Goal: Information Seeking & Learning: Learn about a topic

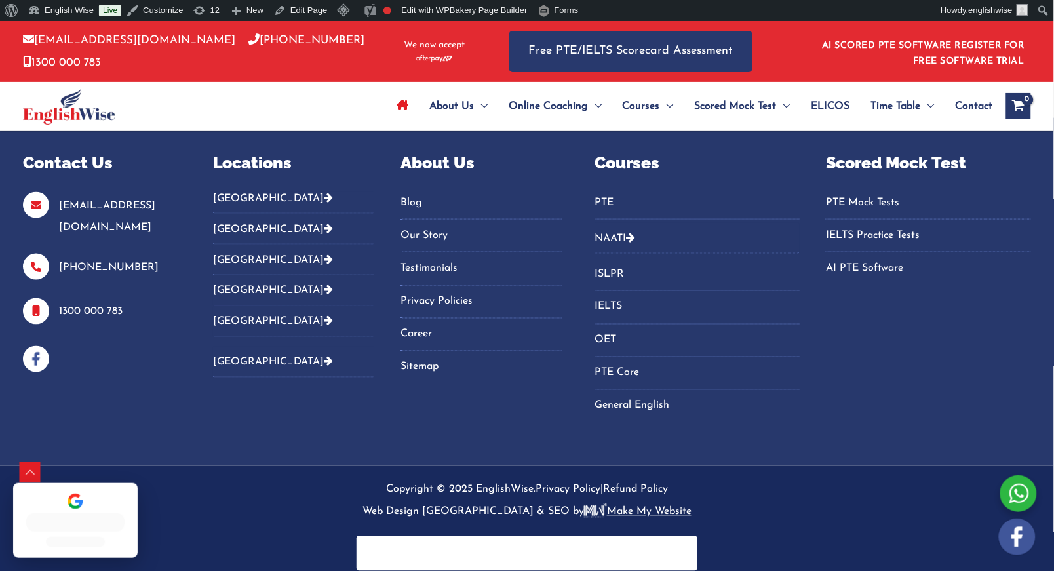
scroll to position [4642, 0]
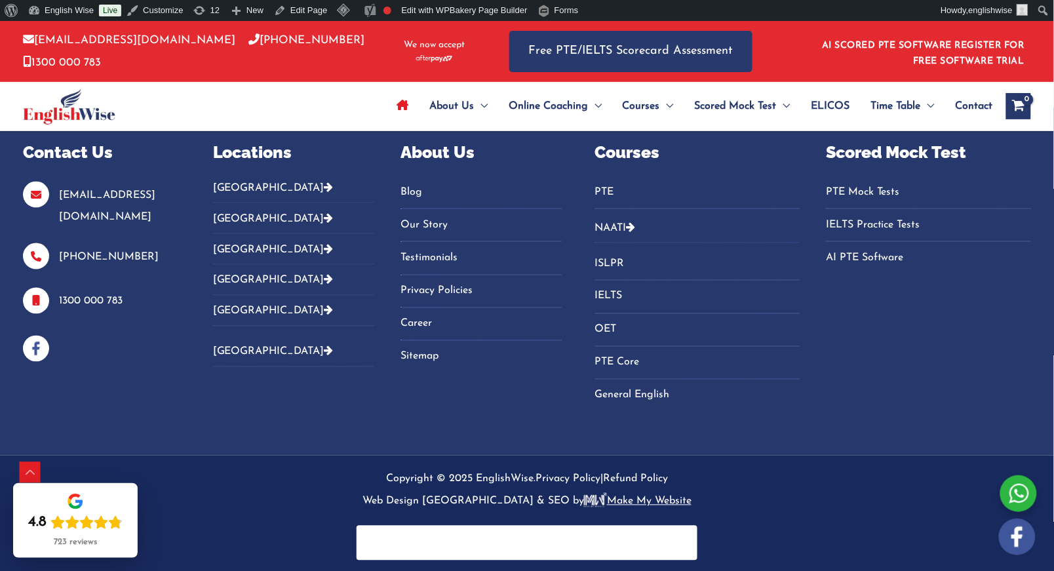
click at [412, 191] on link "Blog" at bounding box center [480, 193] width 161 height 22
click at [411, 187] on link "Blog" at bounding box center [480, 193] width 161 height 22
click at [416, 188] on link "Blog" at bounding box center [480, 193] width 161 height 22
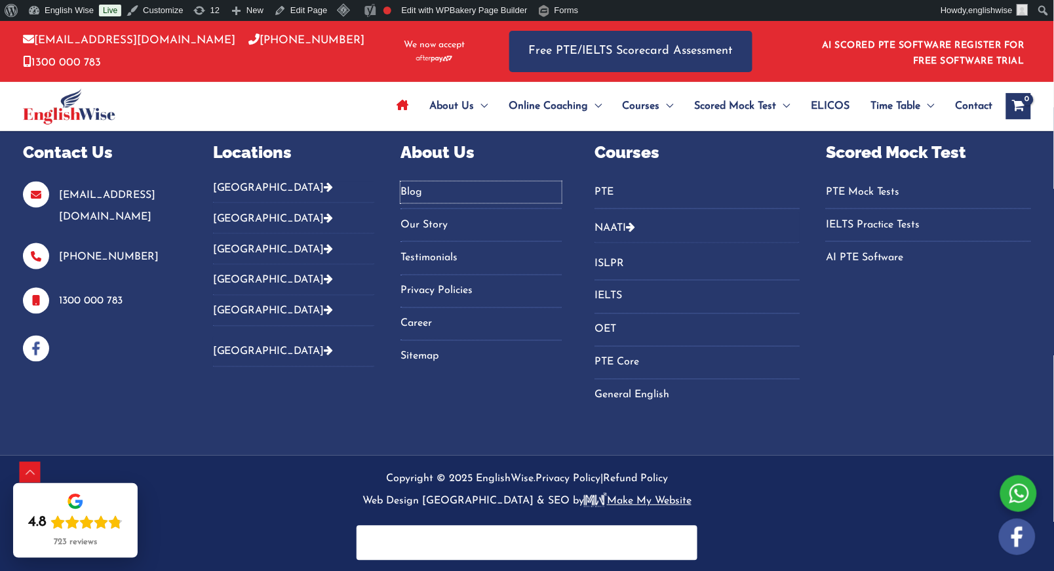
drag, startPoint x: 420, startPoint y: 195, endPoint x: 474, endPoint y: 155, distance: 67.9
click at [418, 195] on link "Blog" at bounding box center [480, 193] width 161 height 22
click at [417, 195] on link "Blog" at bounding box center [480, 193] width 161 height 22
click at [511, 154] on p "About Us" at bounding box center [480, 152] width 161 height 25
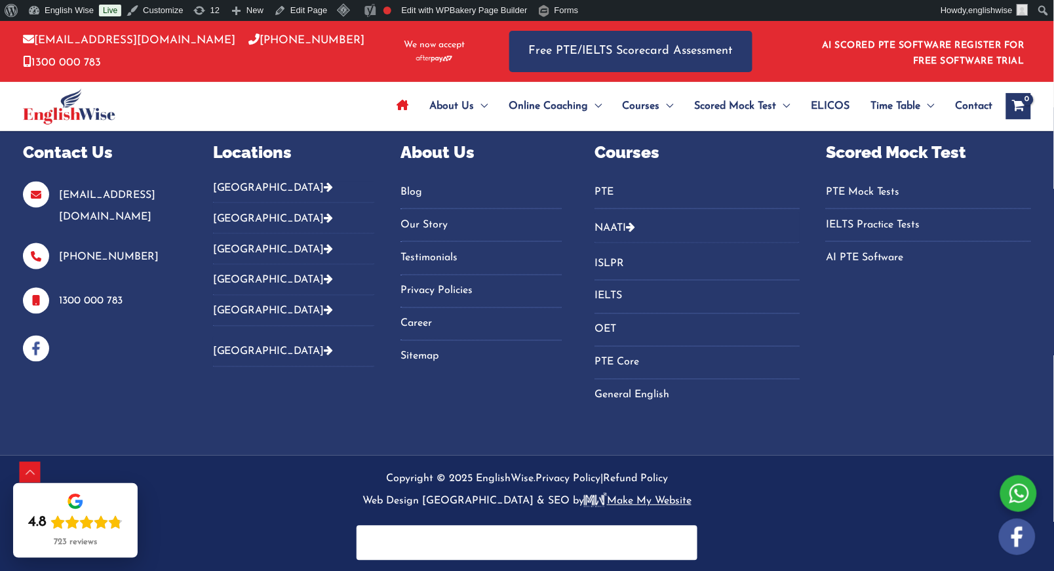
scroll to position [4478, 0]
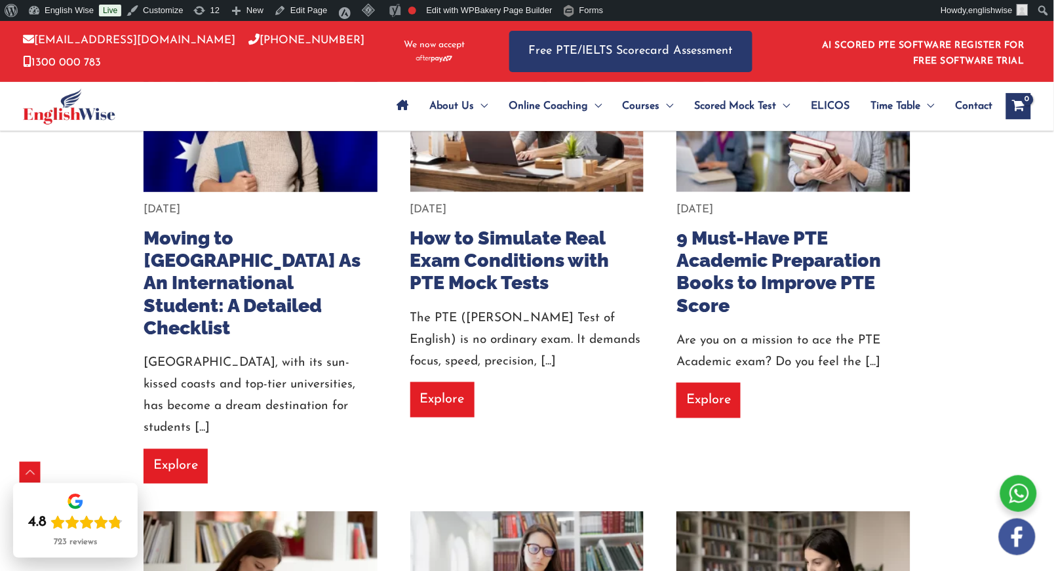
click at [220, 227] on link "Moving to [GEOGRAPHIC_DATA] As An International Student: A Detailed Checklist" at bounding box center [252, 283] width 217 height 112
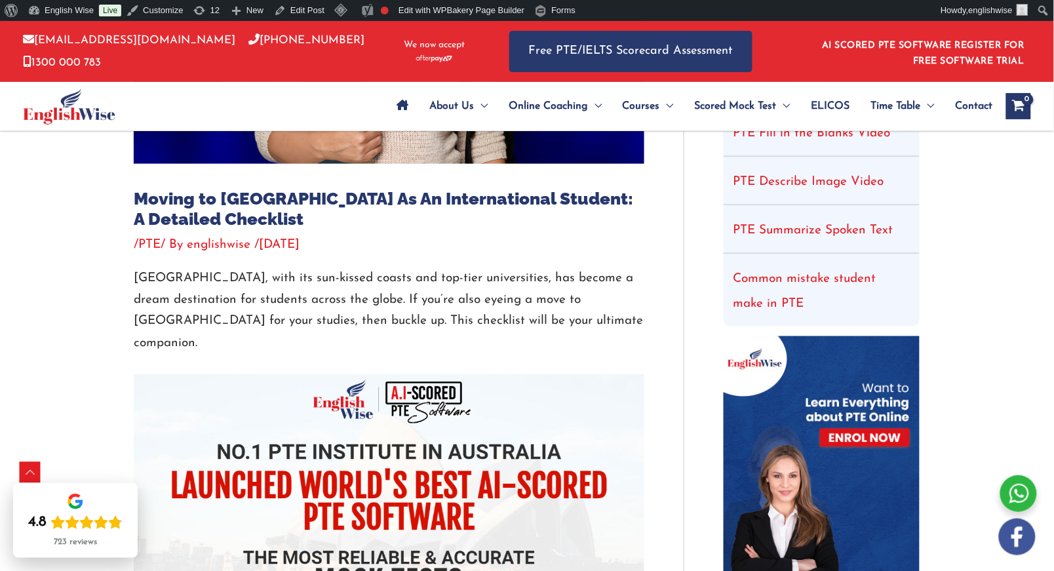
scroll to position [410, 0]
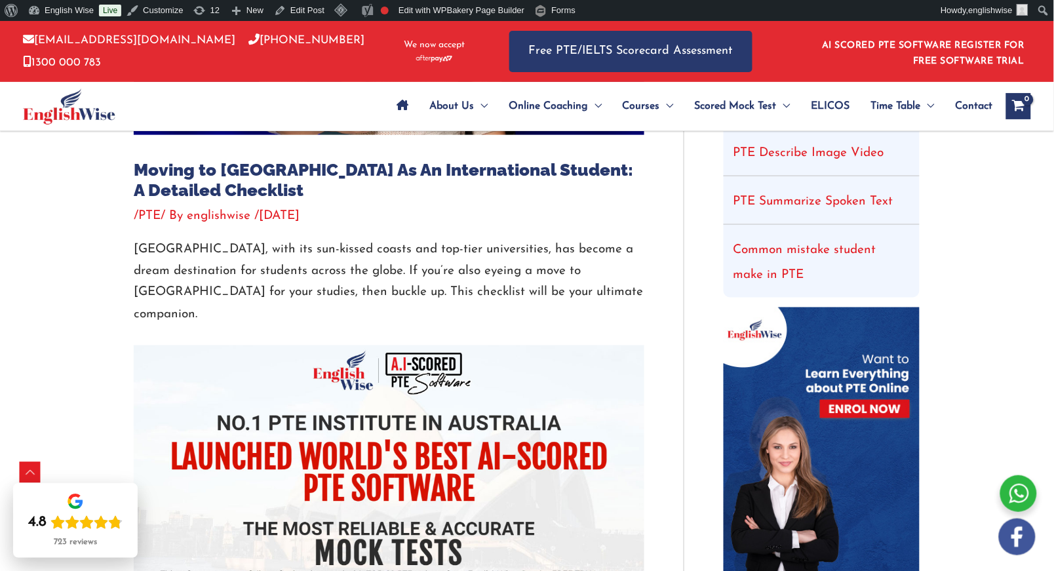
click at [165, 275] on p "Australia, with its sun-kissed coasts and top-tier universities, has become a d…" at bounding box center [389, 282] width 511 height 87
drag, startPoint x: 128, startPoint y: 249, endPoint x: 237, endPoint y: 252, distance: 108.2
click at [237, 246] on p "Australia, with its sun-kissed coasts and top-tier universities, has become a d…" at bounding box center [389, 282] width 511 height 87
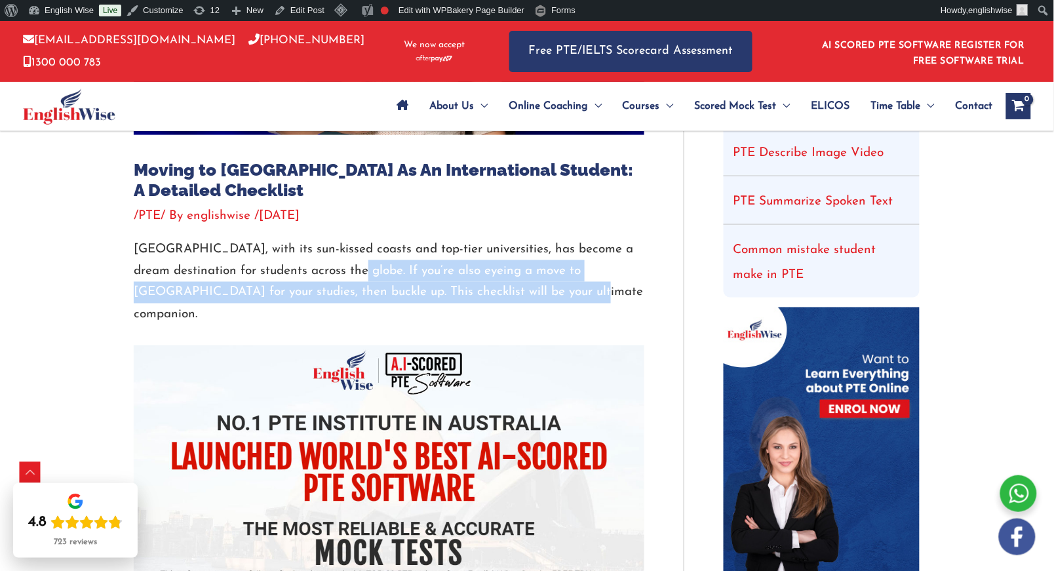
drag, startPoint x: 543, startPoint y: 295, endPoint x: 367, endPoint y: 275, distance: 176.8
click at [367, 275] on p "Australia, with its sun-kissed coasts and top-tier universities, has become a d…" at bounding box center [389, 282] width 511 height 87
copy p "If you’re also eyeing a move to Australia for your studies, then buckle up. Thi…"
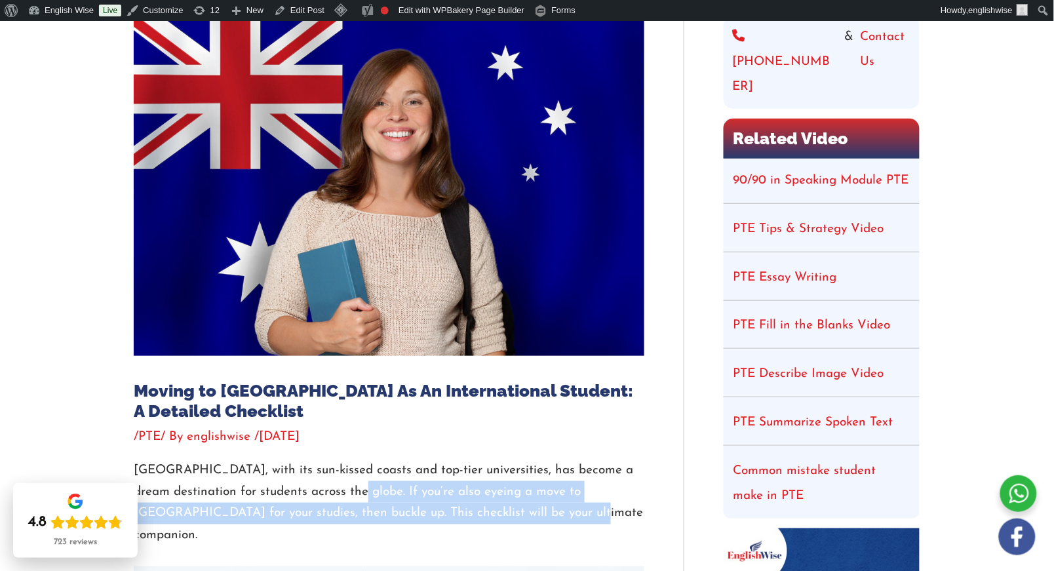
scroll to position [328, 0]
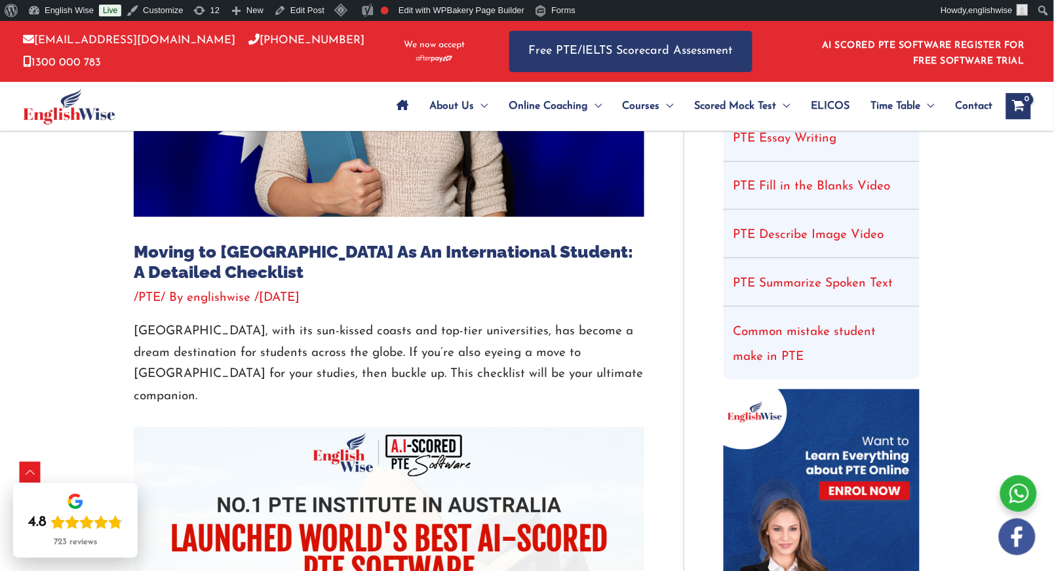
click at [269, 259] on h1 "Moving to [GEOGRAPHIC_DATA] As An International Student: A Detailed Checklist" at bounding box center [389, 262] width 511 height 41
copy h1 "[GEOGRAPHIC_DATA]"
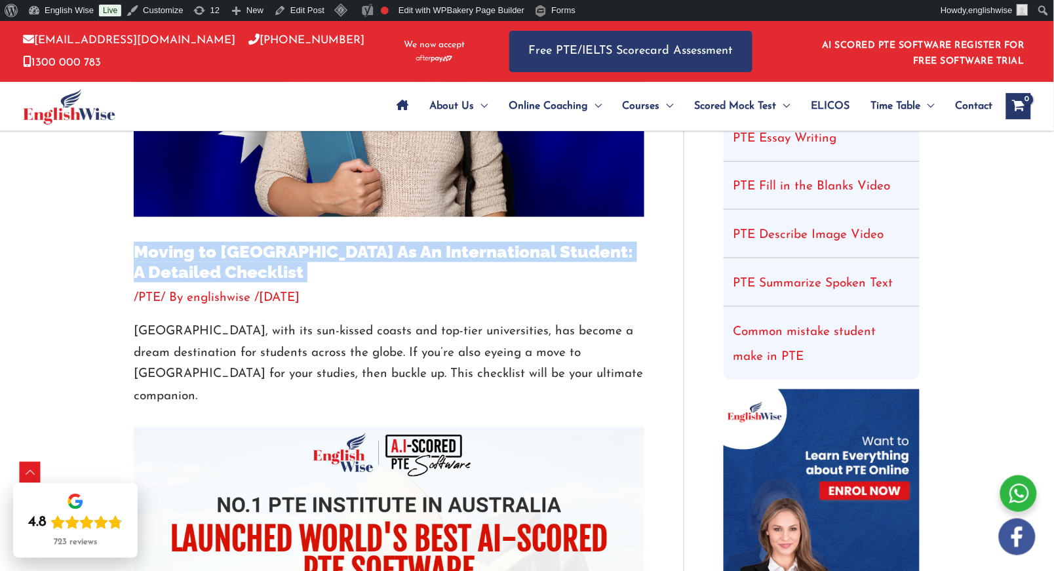
copy h1 "Moving to [GEOGRAPHIC_DATA] As An International Student: A Detailed Checklist"
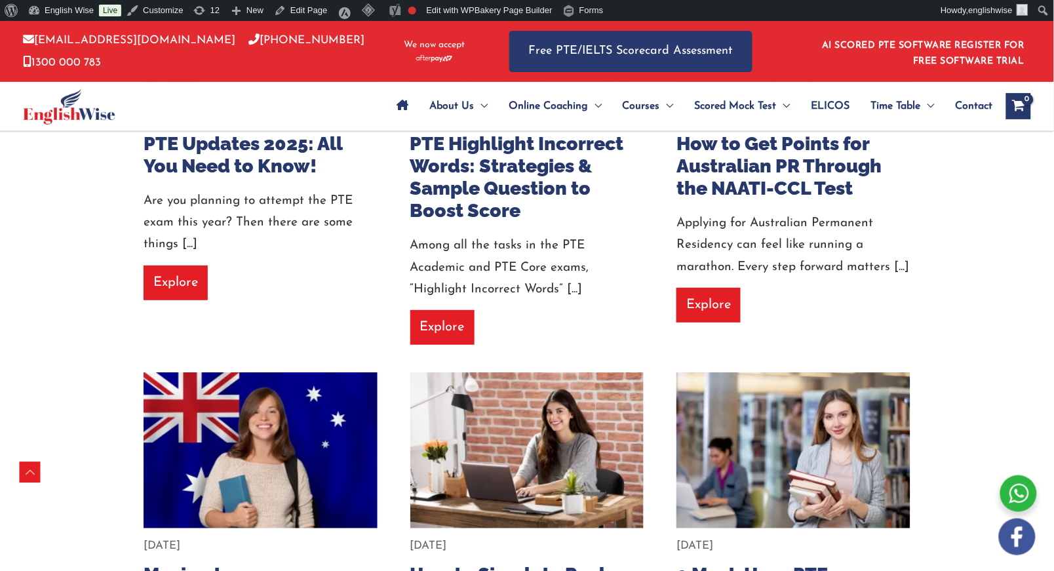
scroll to position [1268, 0]
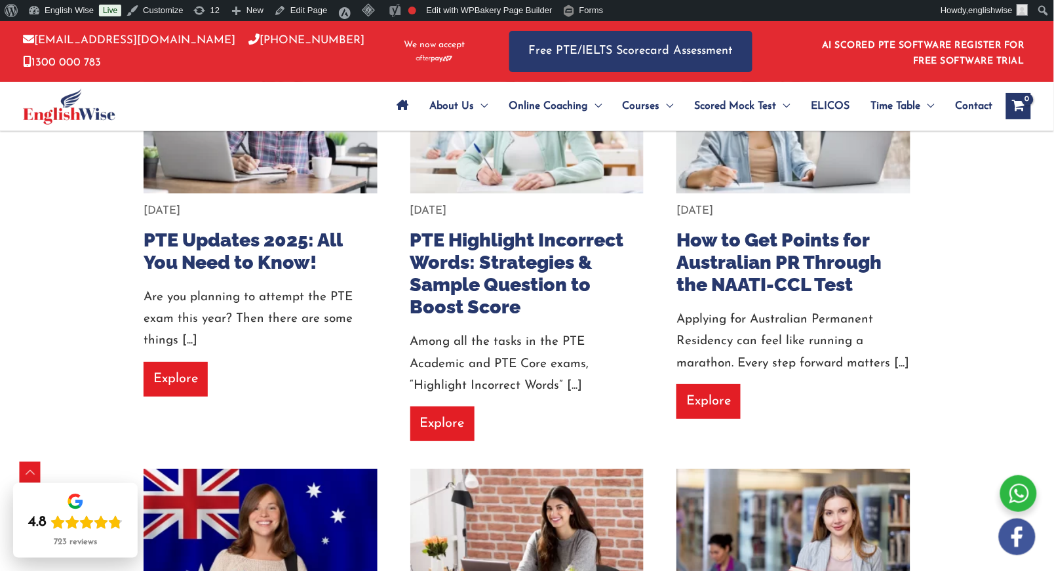
drag, startPoint x: 971, startPoint y: 174, endPoint x: 779, endPoint y: 214, distance: 196.8
click at [779, 229] on link "How to Get Points for Australian PR Through the NAATI-CCL Test" at bounding box center [778, 262] width 205 height 67
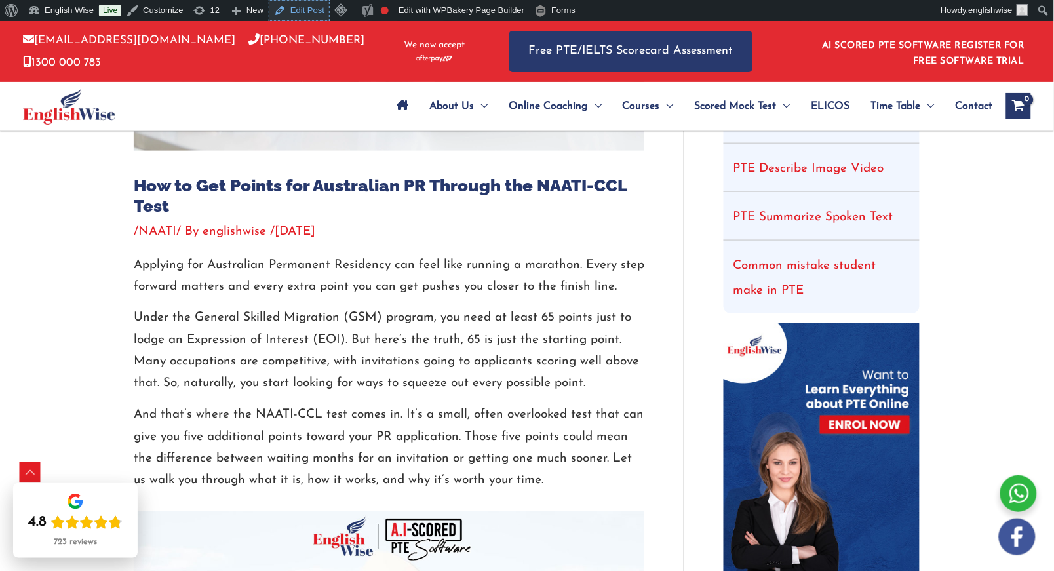
scroll to position [492, 0]
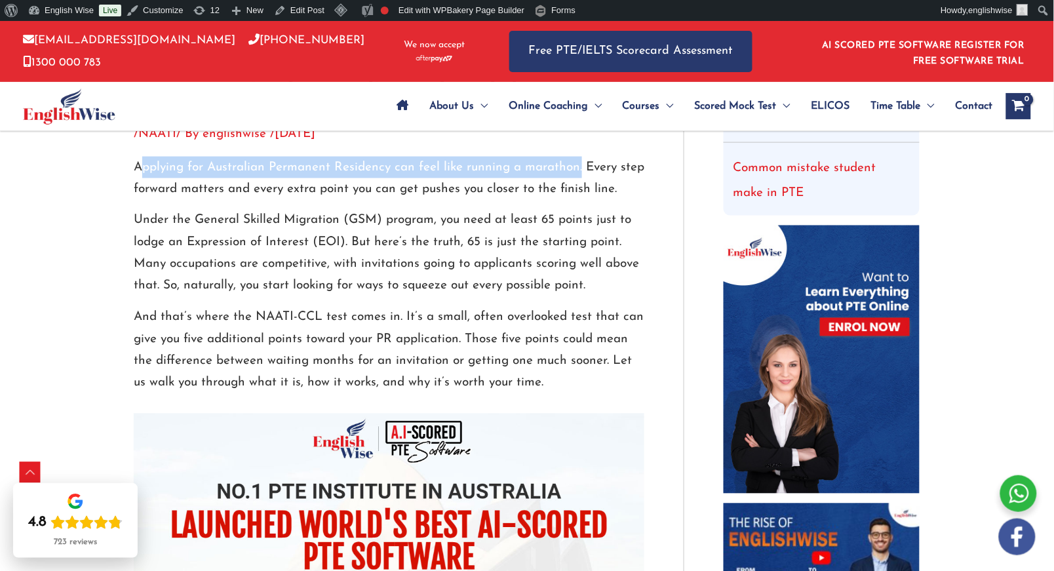
copy p "pplying for Australian Permanent Residency can feel like running a marathon."
drag, startPoint x: 138, startPoint y: 168, endPoint x: 580, endPoint y: 175, distance: 441.8
click at [580, 175] on p "Applying for Australian Permanent Residency can feel like running a marathon. E…" at bounding box center [389, 179] width 511 height 44
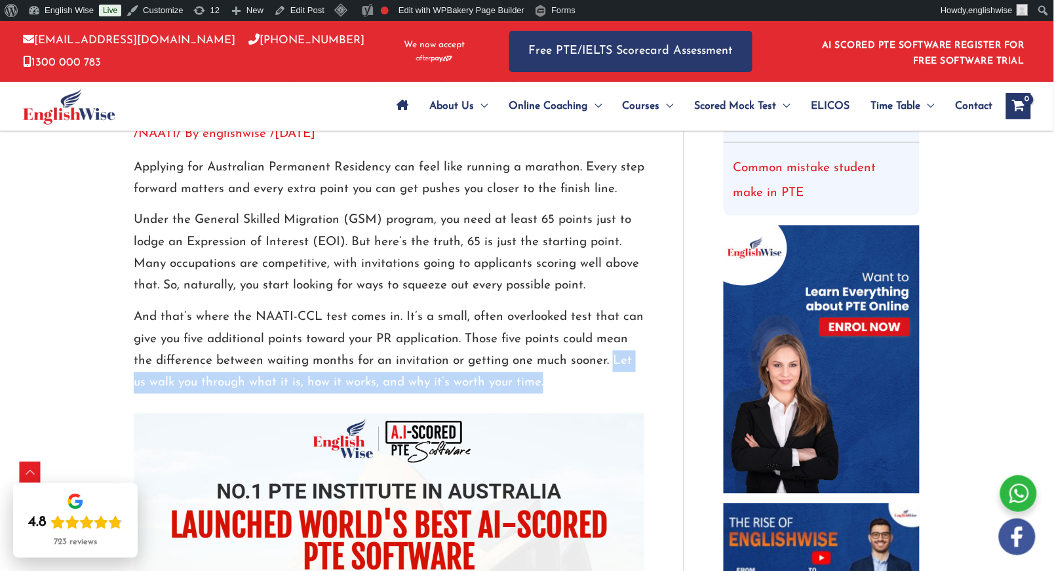
drag, startPoint x: 608, startPoint y: 359, endPoint x: 620, endPoint y: 377, distance: 21.6
click at [620, 377] on p "And that’s where the NAATI-CCL test comes in. It’s a small, often overlooked te…" at bounding box center [389, 350] width 511 height 87
copy p "Let us walk you through what it is, how it works, and why it’s worth your time."
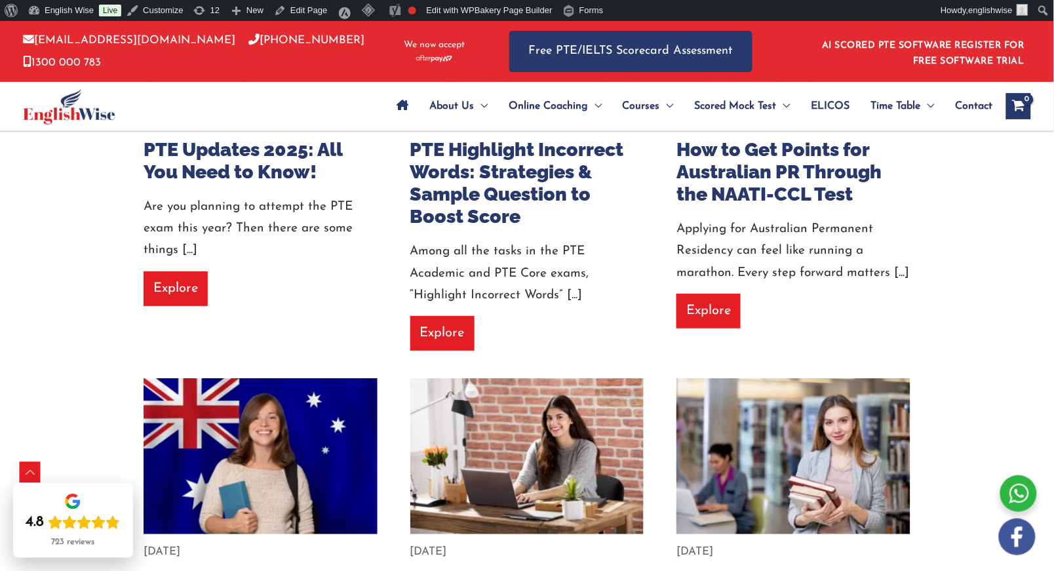
scroll to position [1268, 0]
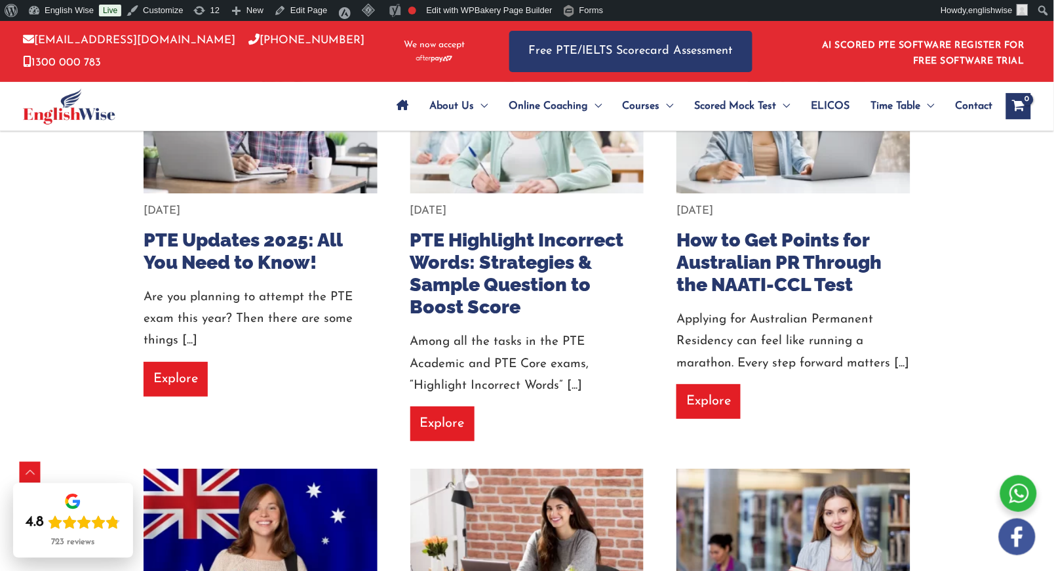
click at [482, 229] on link "PTE Highlight Incorrect Words: Strategies & Sample Question to Boost Score" at bounding box center [517, 274] width 214 height 90
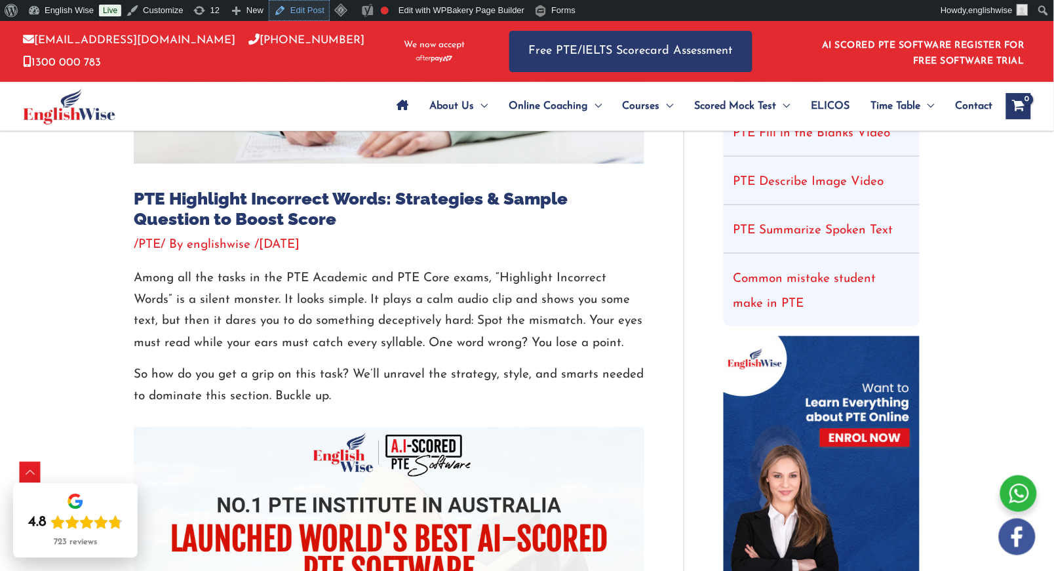
scroll to position [410, 0]
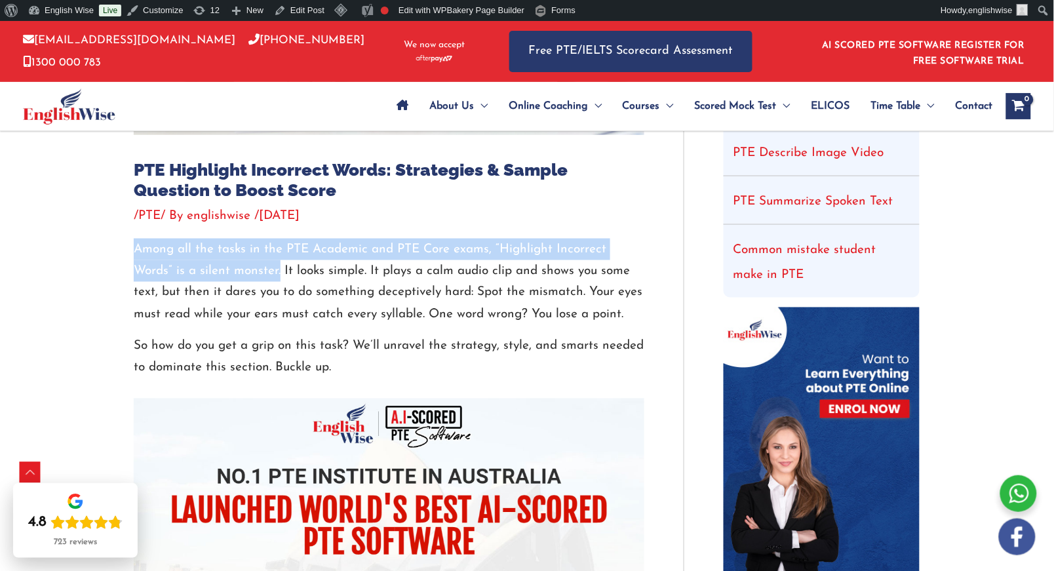
drag, startPoint x: 129, startPoint y: 243, endPoint x: 280, endPoint y: 269, distance: 153.0
copy p "Among all the tasks in the PTE Academic and PTE Core exams, “Highlight Incorrec…"
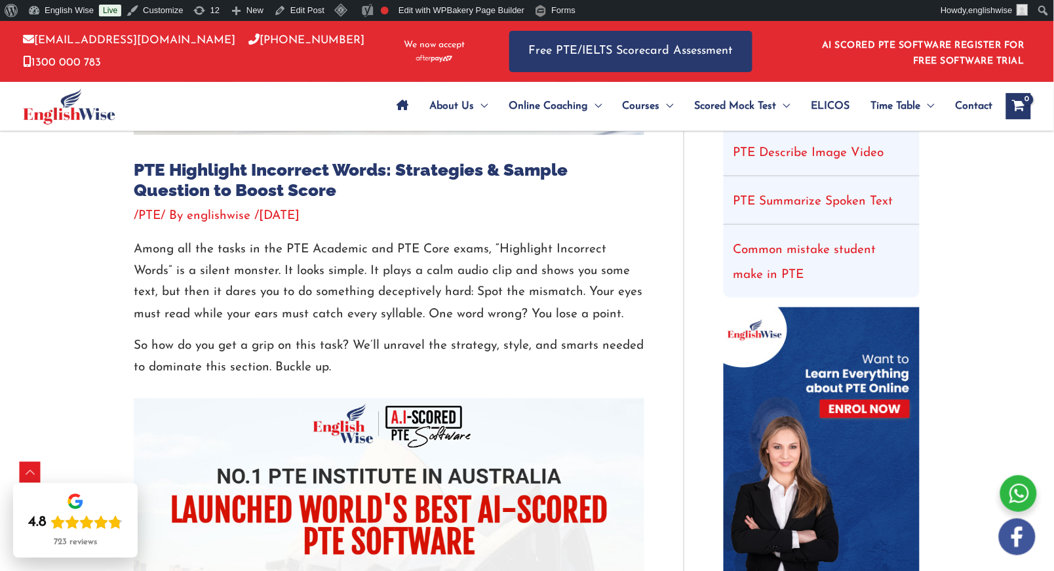
click at [449, 313] on p "Among all the tasks in the PTE Academic and PTE Core exams, “Highlight Incorrec…" at bounding box center [389, 282] width 511 height 87
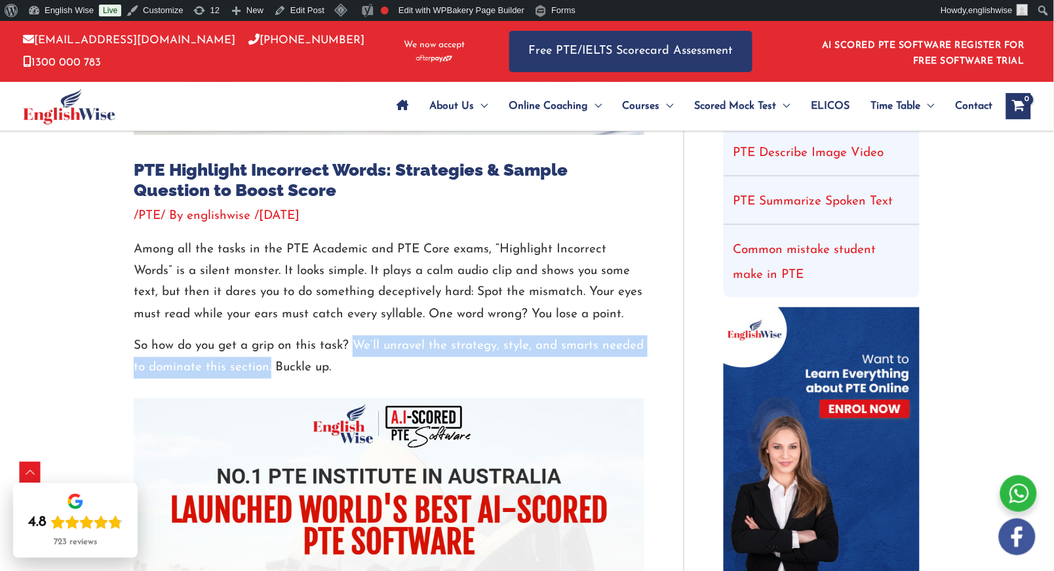
drag, startPoint x: 355, startPoint y: 342, endPoint x: 270, endPoint y: 367, distance: 88.1
click at [270, 367] on p "So how do you get a grip on this task? We’ll unravel the strategy, style, and s…" at bounding box center [389, 358] width 511 height 44
copy p "We’ll unravel the strategy, style, and smarts needed to dominate this section."
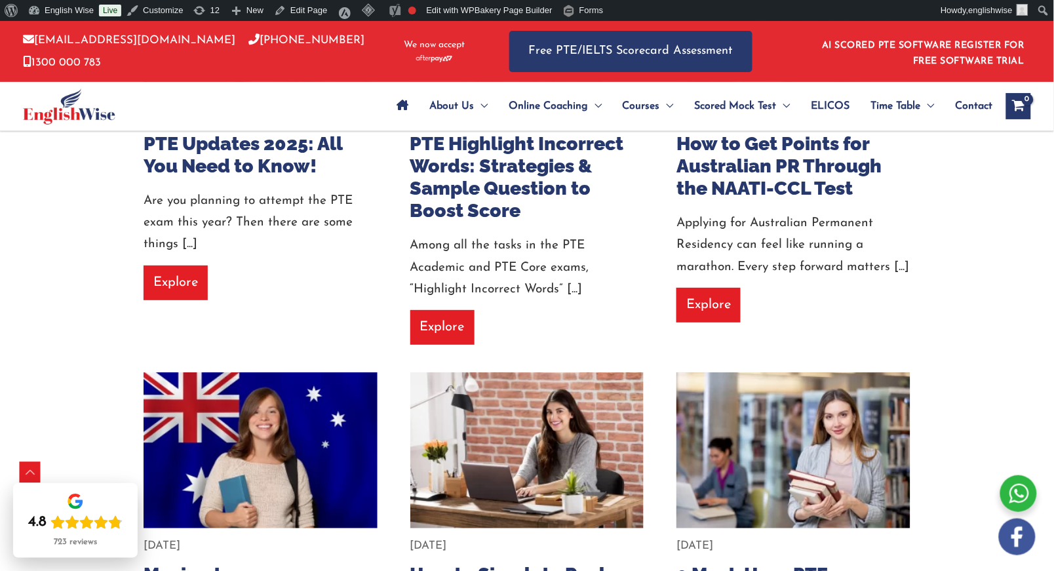
scroll to position [1283, 0]
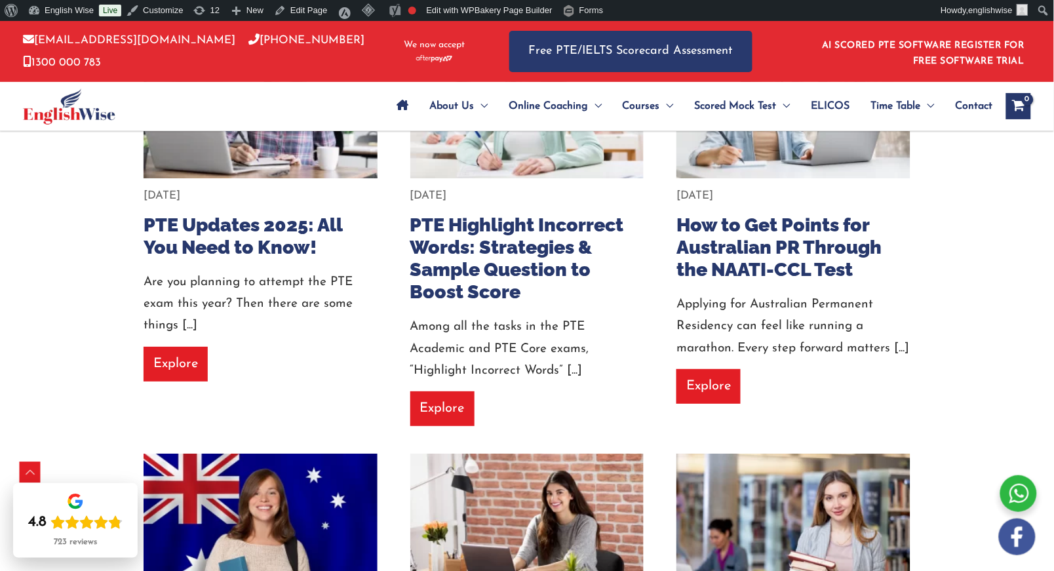
click at [229, 218] on link "PTE Updates 2025: All You Need to Know!" at bounding box center [243, 236] width 199 height 45
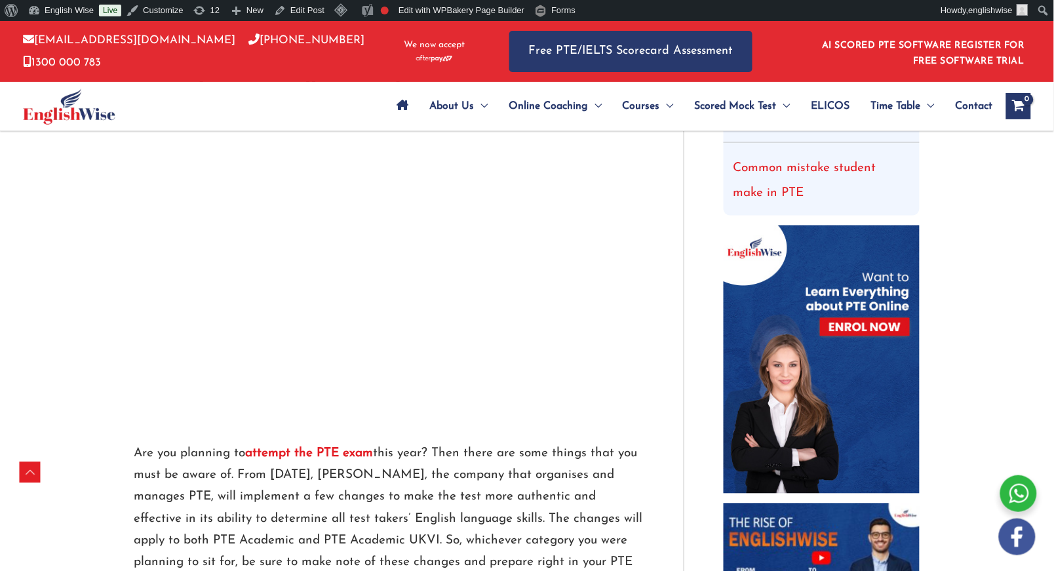
scroll to position [308, 0]
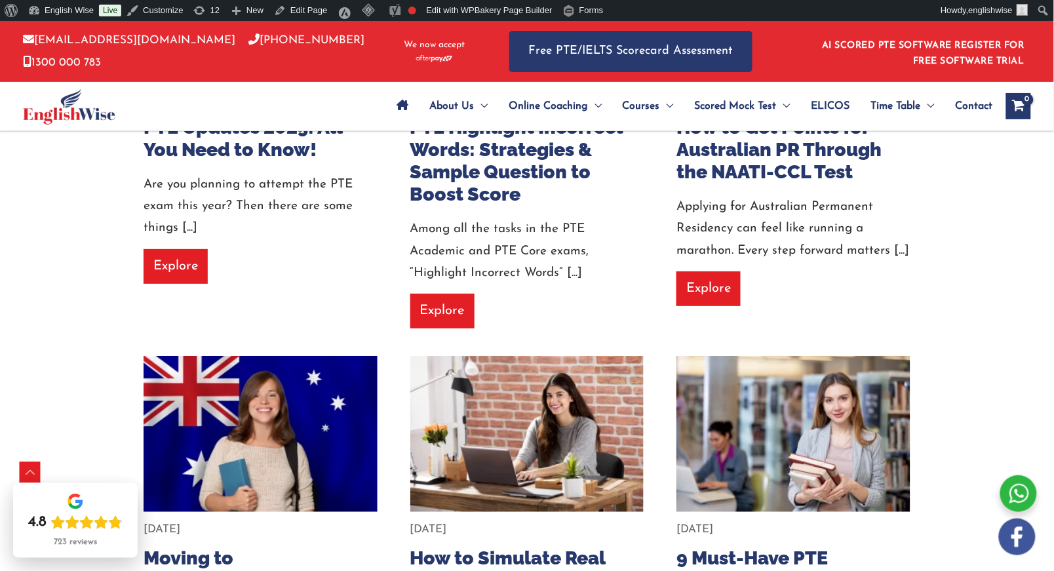
scroll to position [1283, 0]
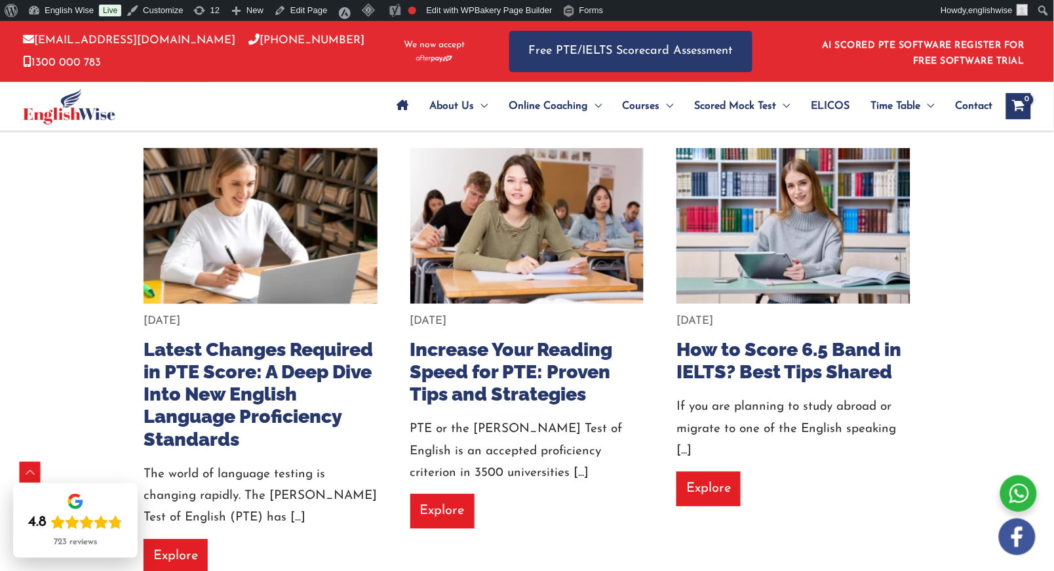
scroll to position [710, 0]
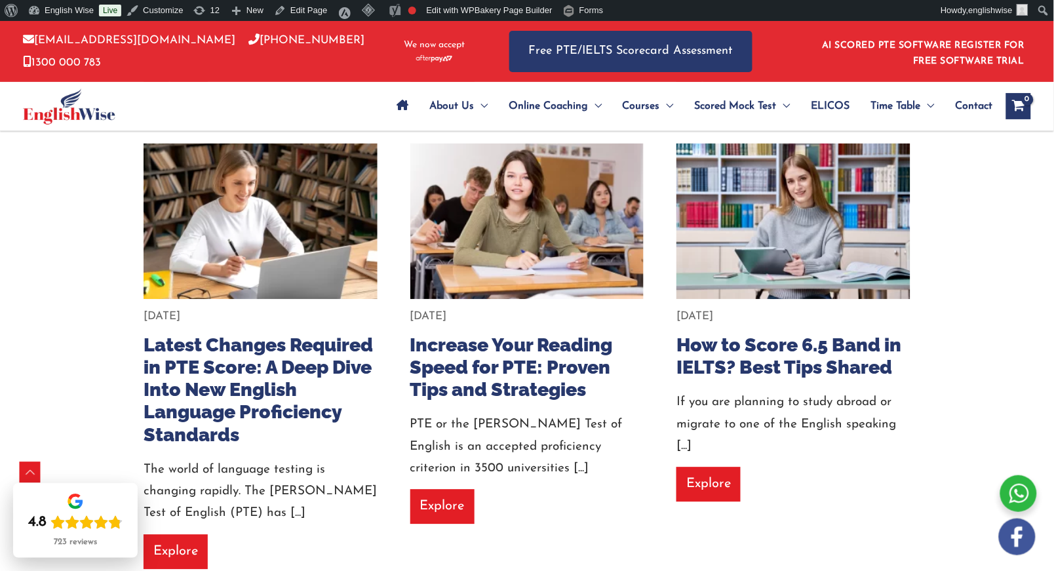
drag, startPoint x: 213, startPoint y: 366, endPoint x: 10, endPoint y: 328, distance: 206.7
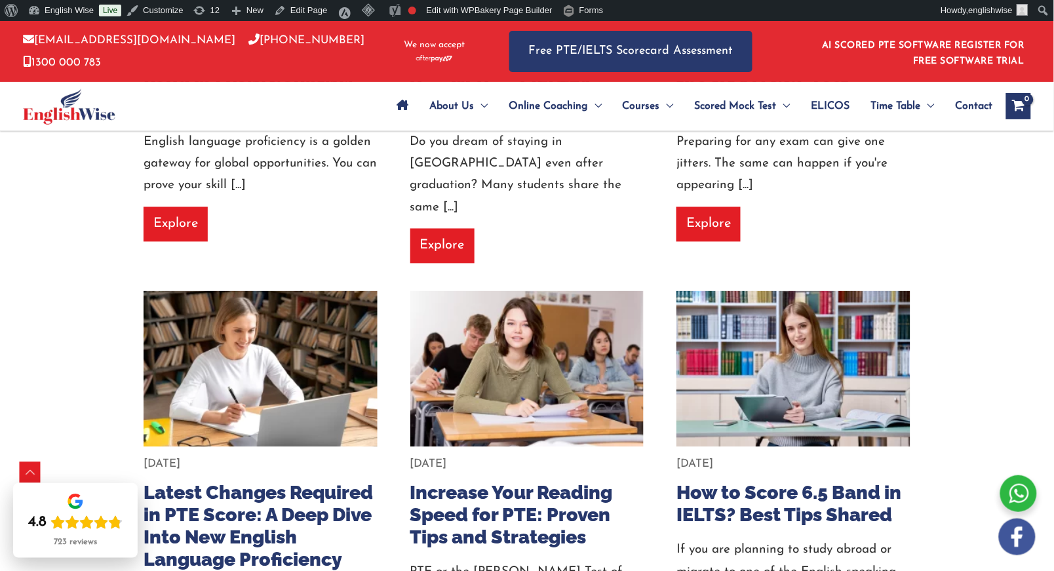
scroll to position [655, 0]
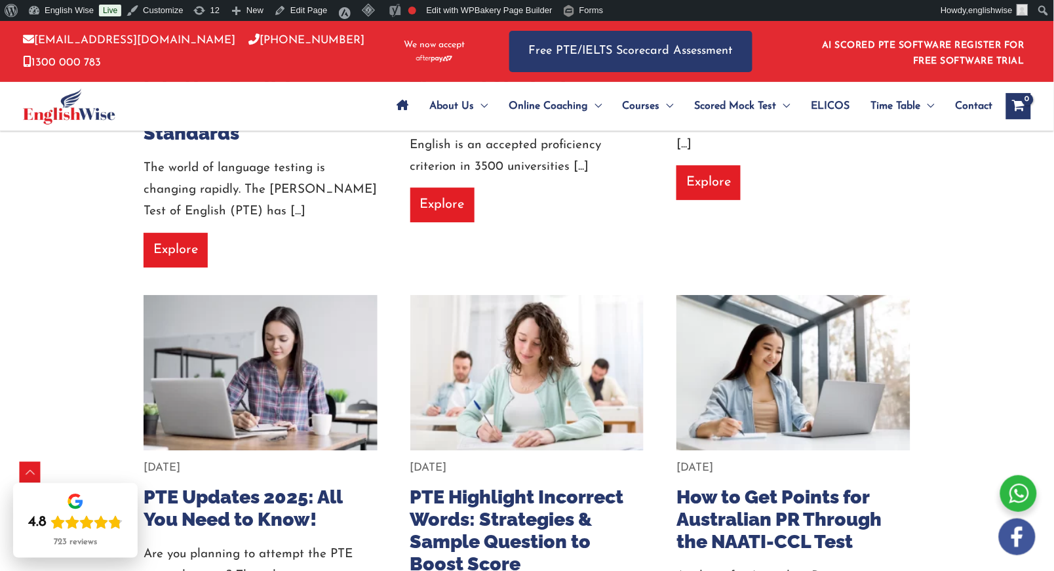
scroll to position [983, 0]
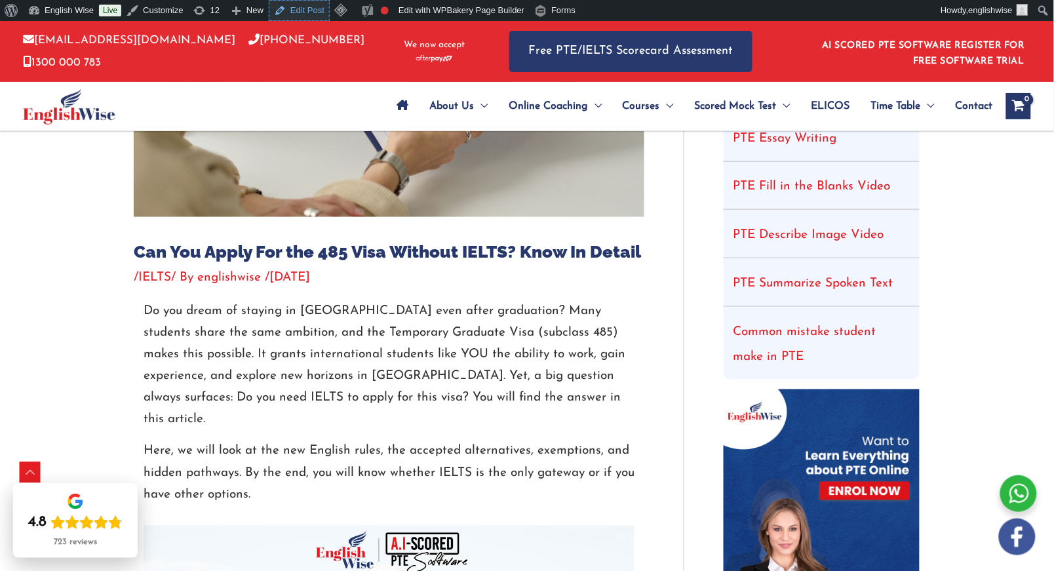
scroll to position [410, 0]
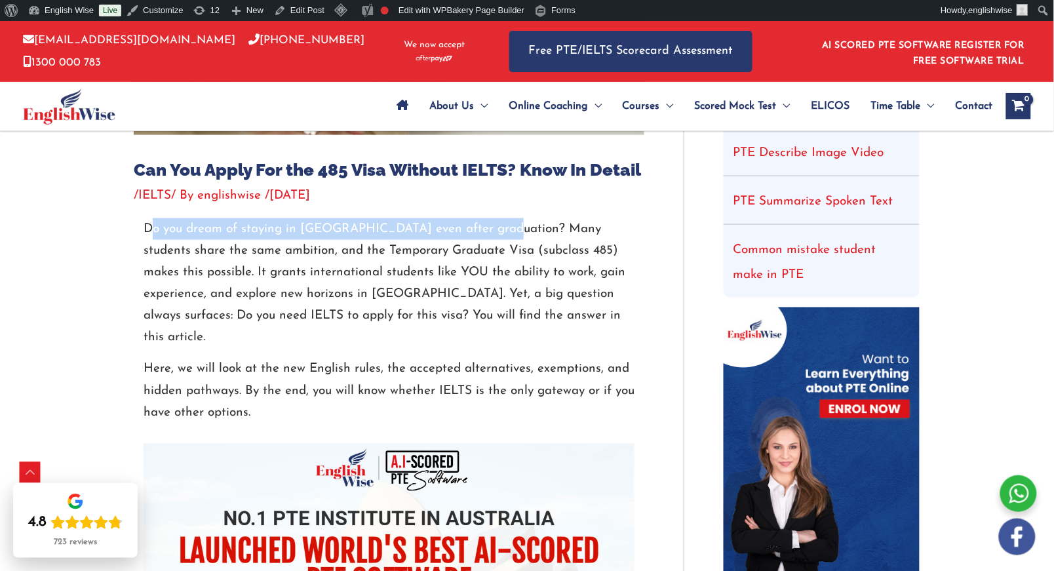
copy p "Do you dream of staying in Australia even after graduation?"
drag, startPoint x: 146, startPoint y: 226, endPoint x: 732, endPoint y: 5, distance: 625.6
click at [485, 226] on p "Do you dream of staying in Australia even after graduation? Many students share…" at bounding box center [389, 283] width 491 height 131
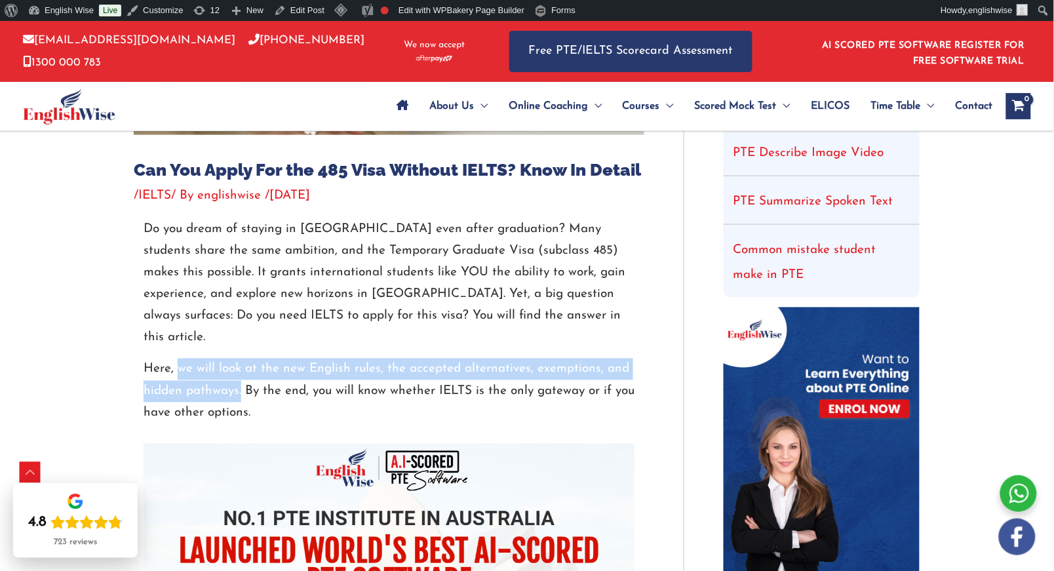
copy p "we will look at the new English rules, the accepted alternatives, exemptions, a…"
drag, startPoint x: 178, startPoint y: 345, endPoint x: 241, endPoint y: 366, distance: 66.7
click at [241, 366] on p "Here, we will look at the new English rules, the accepted alternatives, exempti…" at bounding box center [389, 392] width 491 height 66
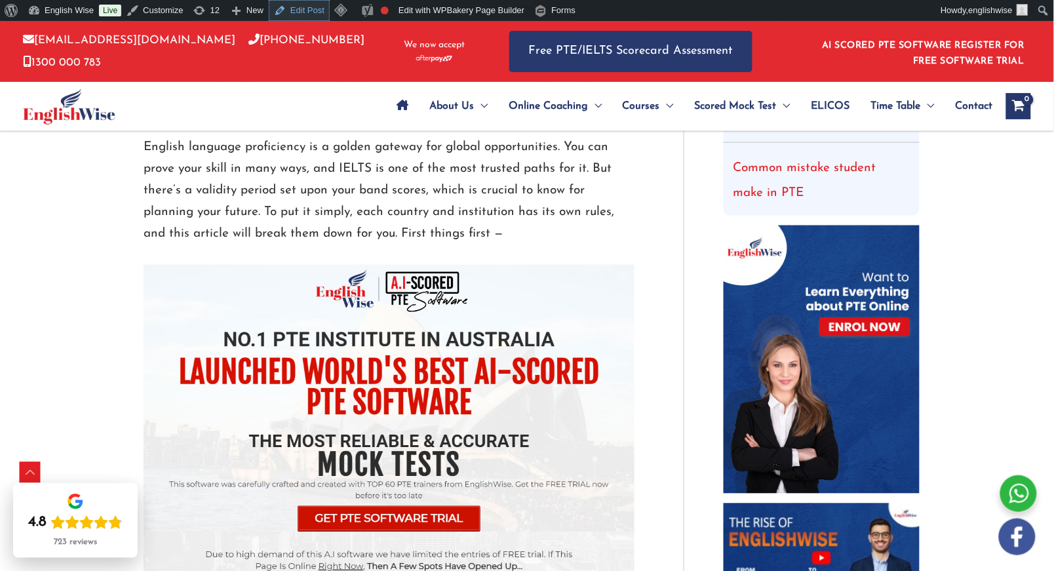
scroll to position [410, 0]
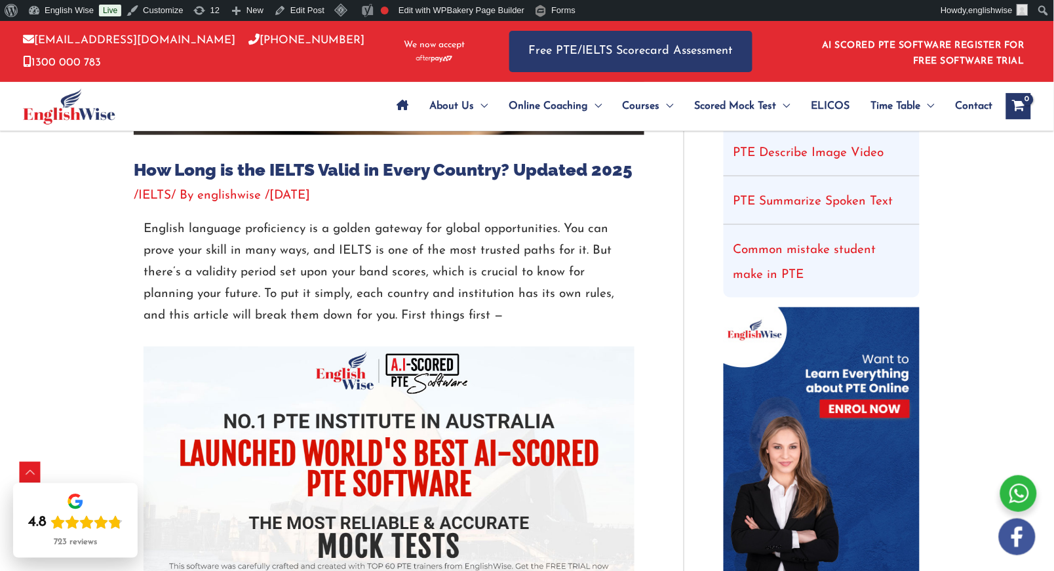
click at [338, 254] on p "English language proficiency is a golden gateway for global opportunities. You …" at bounding box center [389, 272] width 491 height 109
click at [287, 250] on p "English language proficiency is a golden gateway for global opportunities. You …" at bounding box center [389, 272] width 491 height 109
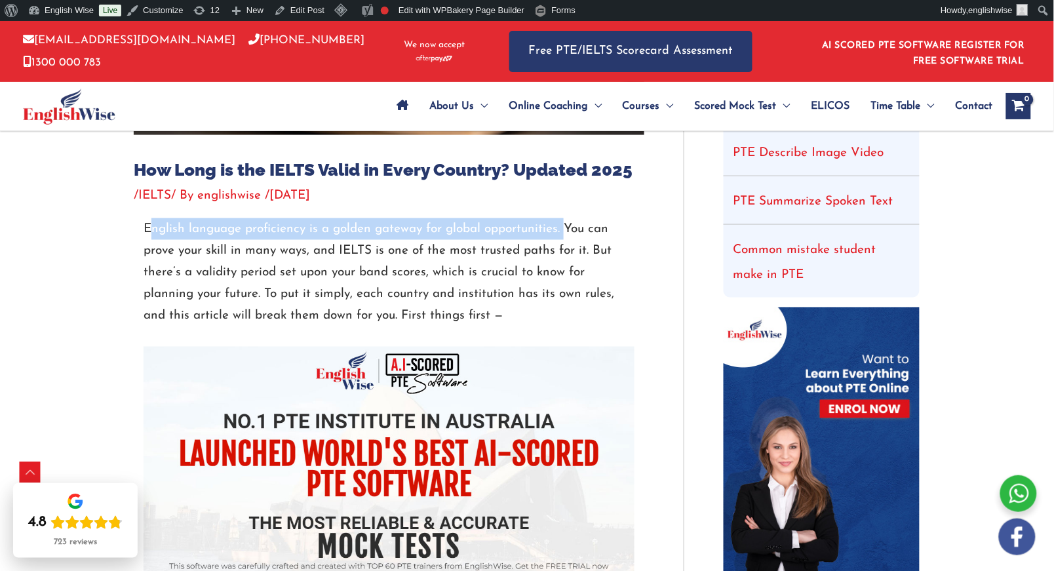
copy p "nglish language proficiency is a golden gateway for global opportunities."
drag, startPoint x: 151, startPoint y: 231, endPoint x: 564, endPoint y: 233, distance: 412.3
click at [564, 233] on p "English language proficiency is a golden gateway for global opportunities. You …" at bounding box center [389, 272] width 491 height 109
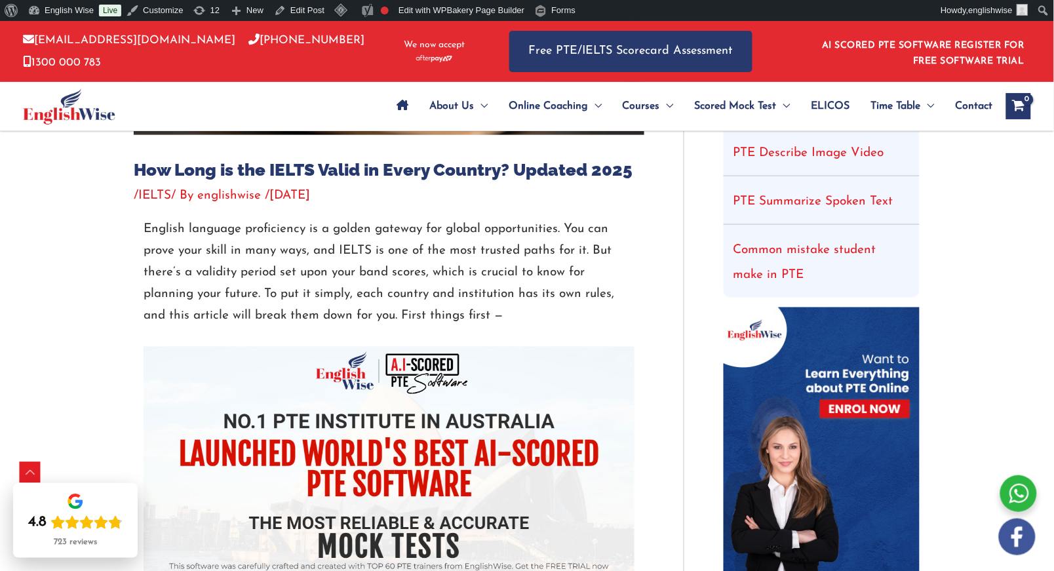
click at [395, 306] on p "English language proficiency is a golden gateway for global opportunities. You …" at bounding box center [389, 272] width 491 height 109
drag, startPoint x: 265, startPoint y: 290, endPoint x: 362, endPoint y: 290, distance: 97.0
click at [326, 293] on p "English language proficiency is a golden gateway for global opportunities. You …" at bounding box center [389, 272] width 491 height 109
click at [364, 290] on p "English language proficiency is a golden gateway for global opportunities. You …" at bounding box center [389, 272] width 491 height 109
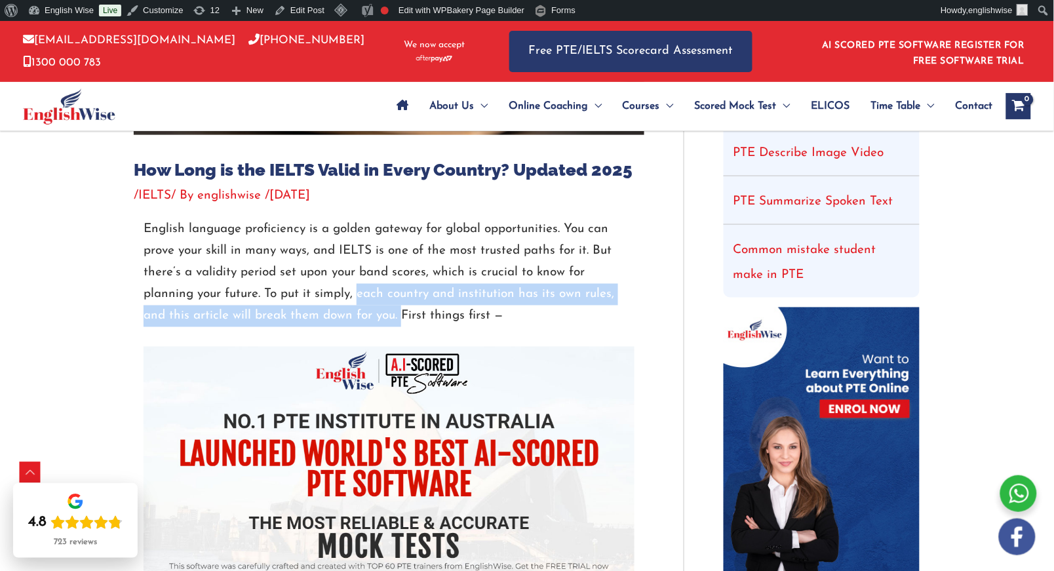
copy p "each country and institution has its own rules, and this article will break the…"
drag, startPoint x: 357, startPoint y: 292, endPoint x: 398, endPoint y: 315, distance: 46.7
click at [398, 315] on p "English language proficiency is a golden gateway for global opportunities. You …" at bounding box center [389, 272] width 491 height 109
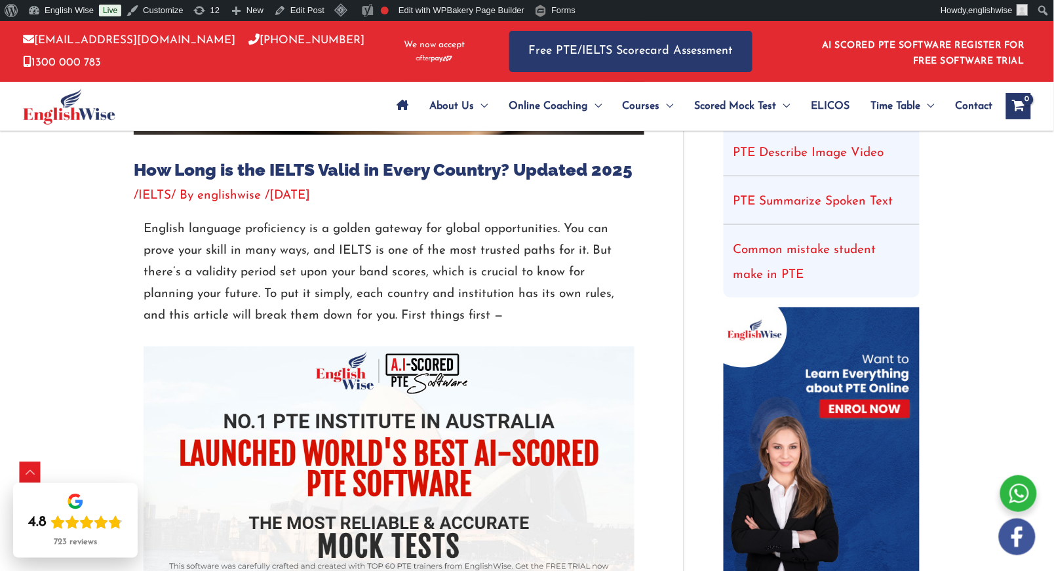
click at [305, 273] on p "English language proficiency is a golden gateway for global opportunities. You …" at bounding box center [389, 272] width 491 height 109
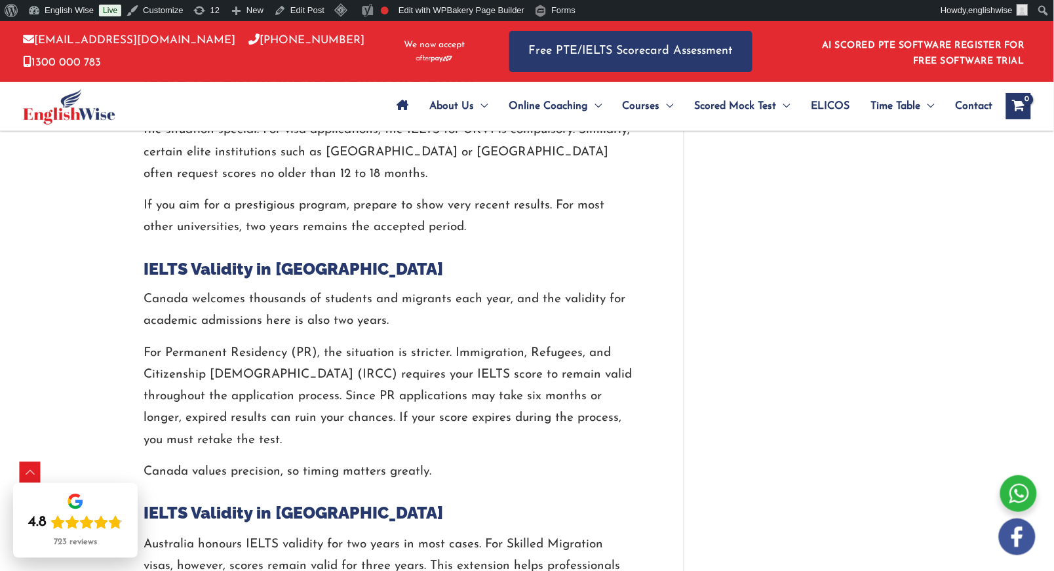
scroll to position [1803, 0]
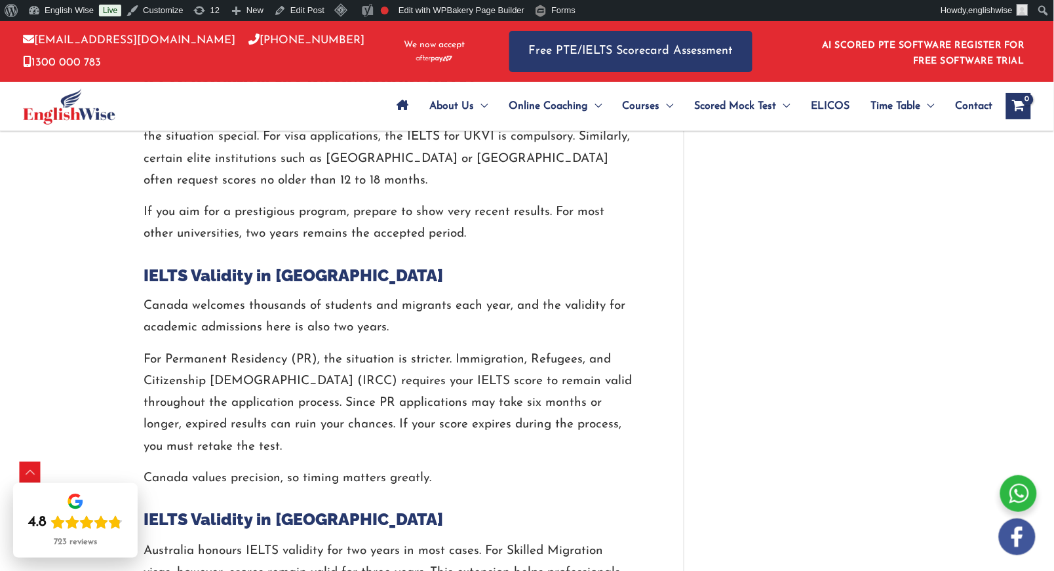
click at [356, 359] on p "For Permanent Residency (PR), the situation is stricter. Immigration, Refugees,…" at bounding box center [389, 403] width 491 height 109
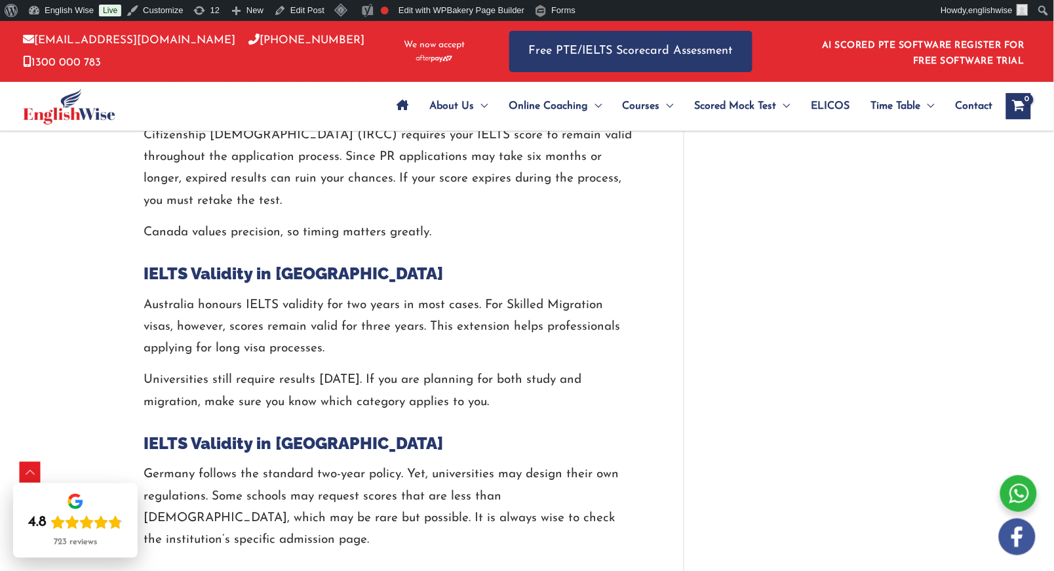
scroll to position [2294, 0]
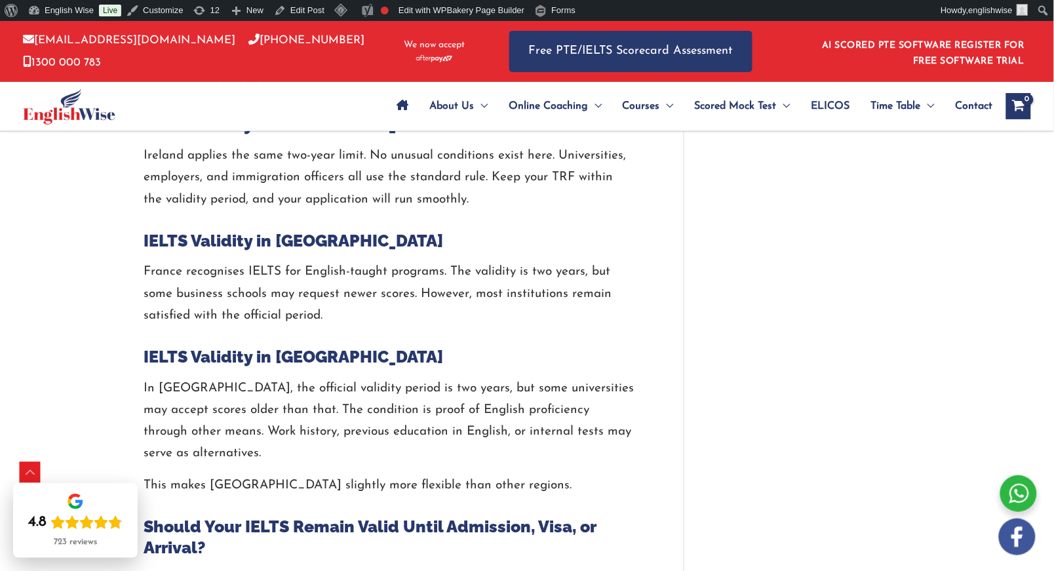
click at [290, 210] on div at bounding box center [389, 220] width 491 height 20
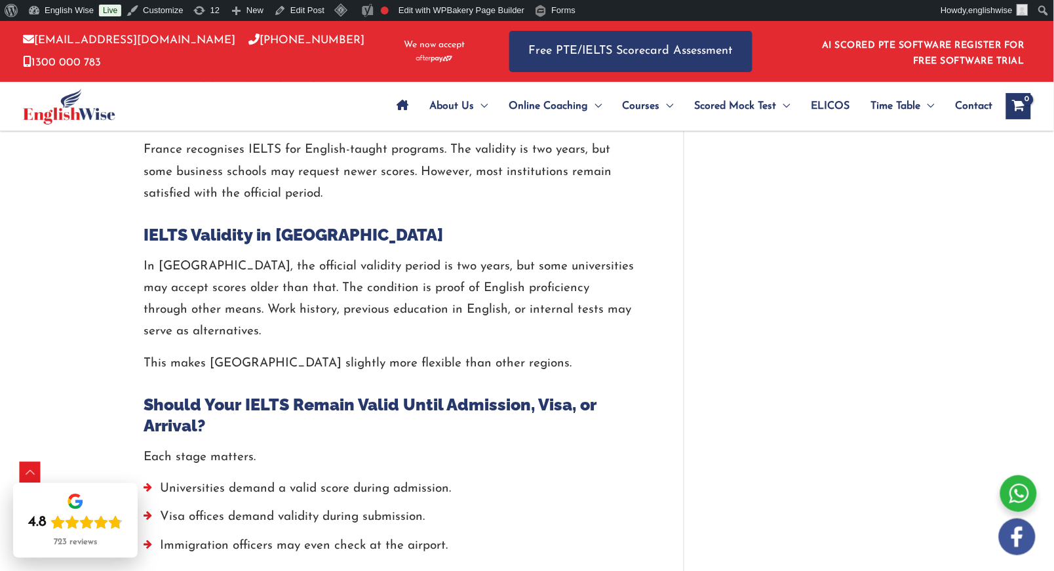
scroll to position [2704, 0]
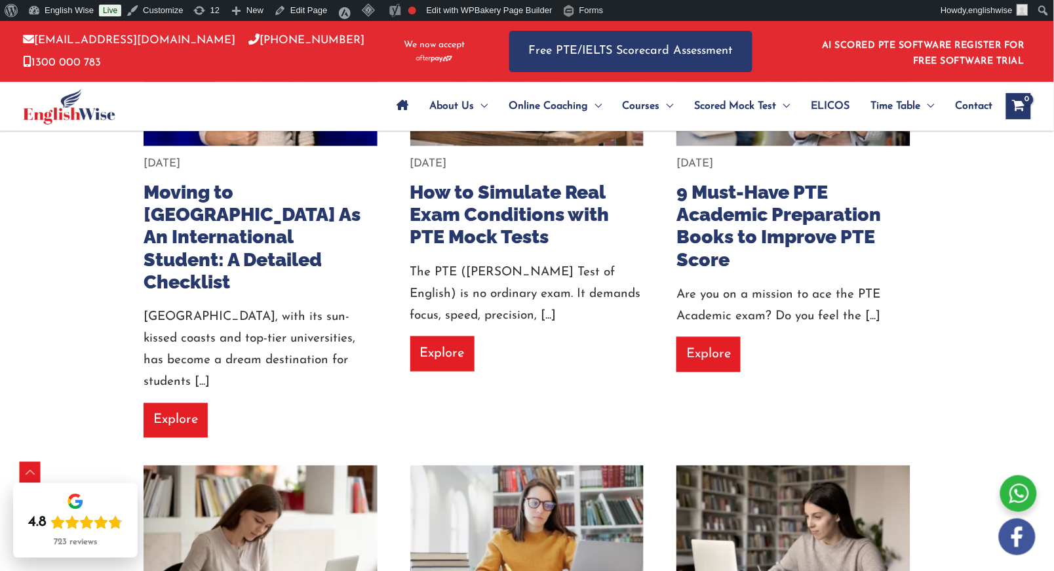
scroll to position [1721, 0]
